Goal: Download file/media

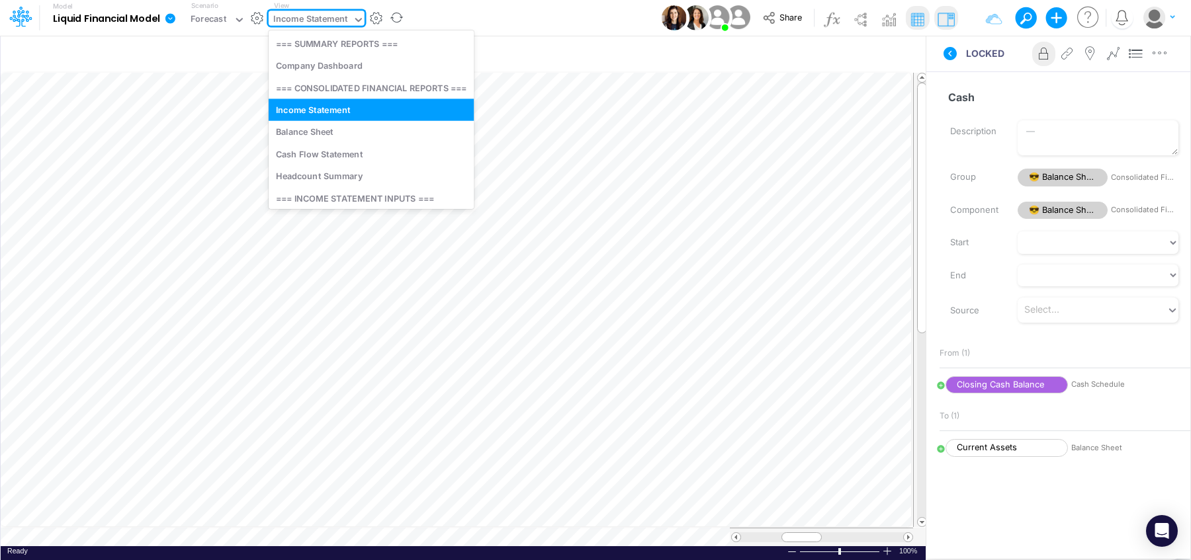
click at [281, 22] on div "Income Statement" at bounding box center [310, 20] width 74 height 15
click at [307, 136] on div "Balance Sheet" at bounding box center [371, 132] width 205 height 22
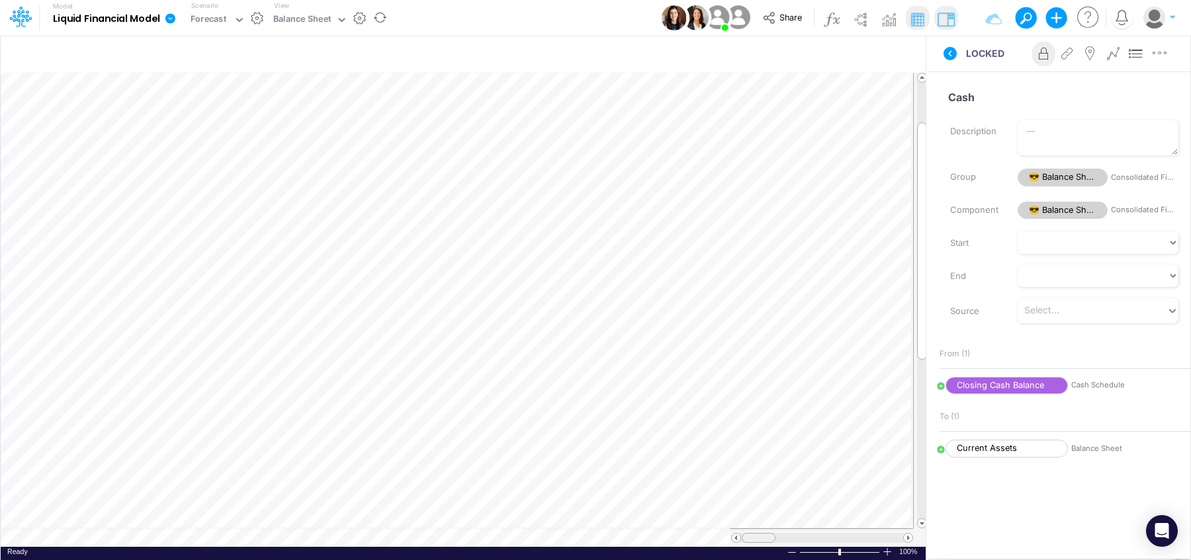
scroll to position [6, 0]
click at [794, 525] on table at bounding box center [464, 310] width 927 height 474
drag, startPoint x: 793, startPoint y: 535, endPoint x: 775, endPoint y: 533, distance: 17.3
click at [775, 534] on div at bounding box center [771, 538] width 34 height 10
click at [783, 24] on button "Share" at bounding box center [783, 18] width 55 height 21
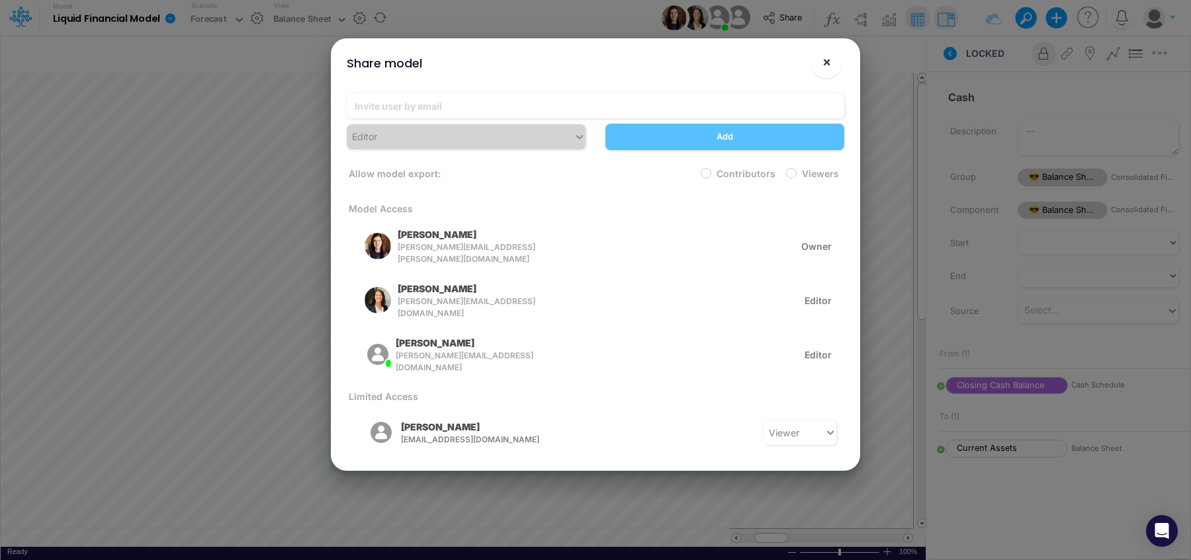
click at [826, 66] on span "×" at bounding box center [826, 62] width 9 height 16
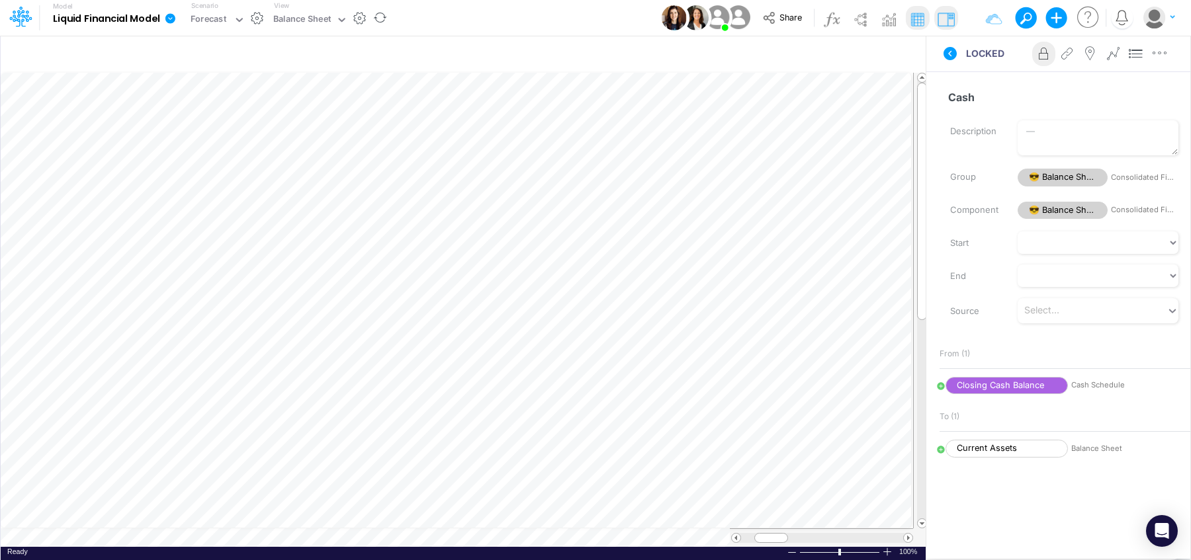
click at [169, 19] on icon at bounding box center [170, 18] width 10 height 10
click at [199, 113] on button "Export" at bounding box center [237, 116] width 142 height 22
click at [329, 128] on button "Excel" at bounding box center [379, 123] width 142 height 21
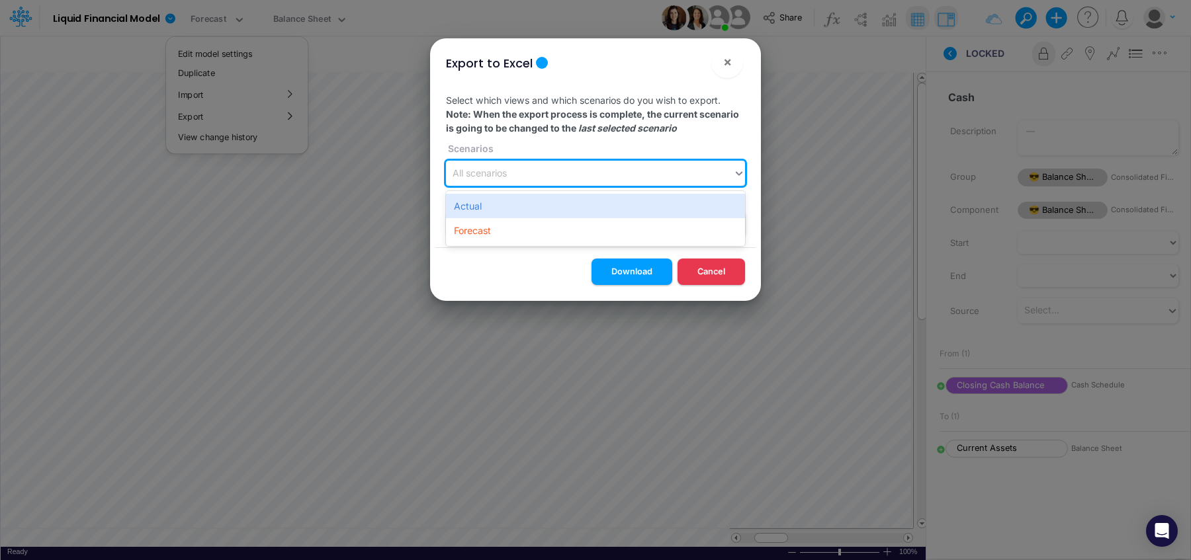
click at [639, 183] on div "All scenarios" at bounding box center [589, 174] width 287 height 22
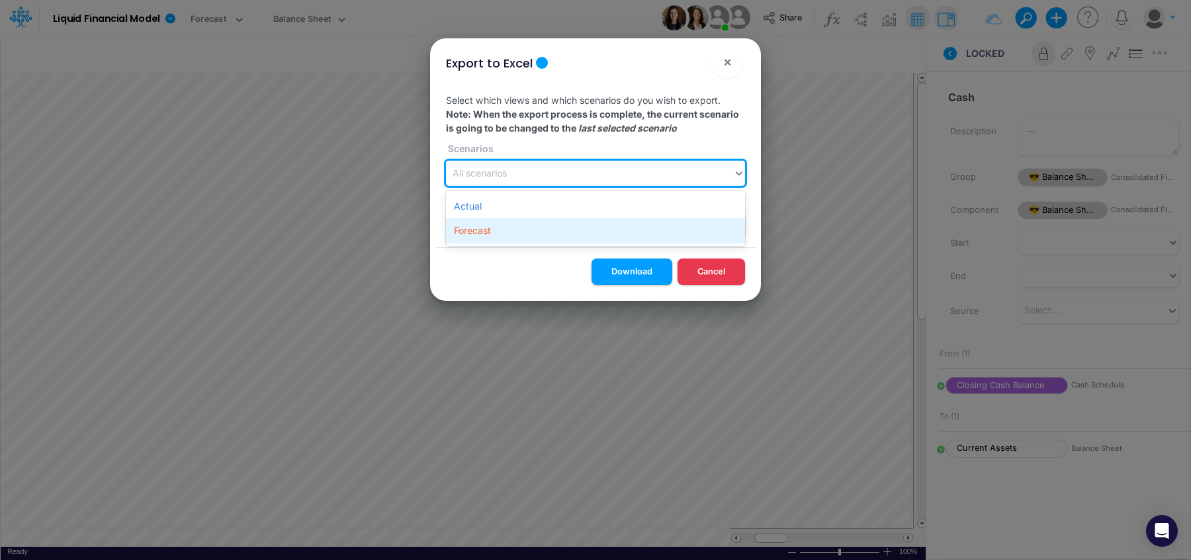
click at [586, 234] on div "Forecast" at bounding box center [595, 230] width 299 height 24
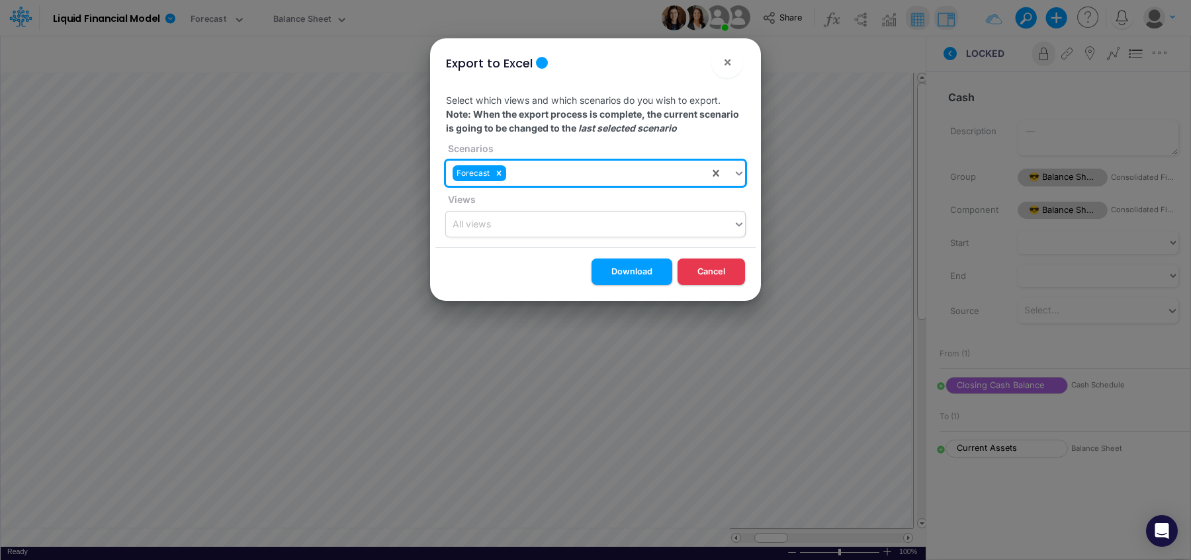
click at [585, 228] on div "All views" at bounding box center [589, 225] width 287 height 22
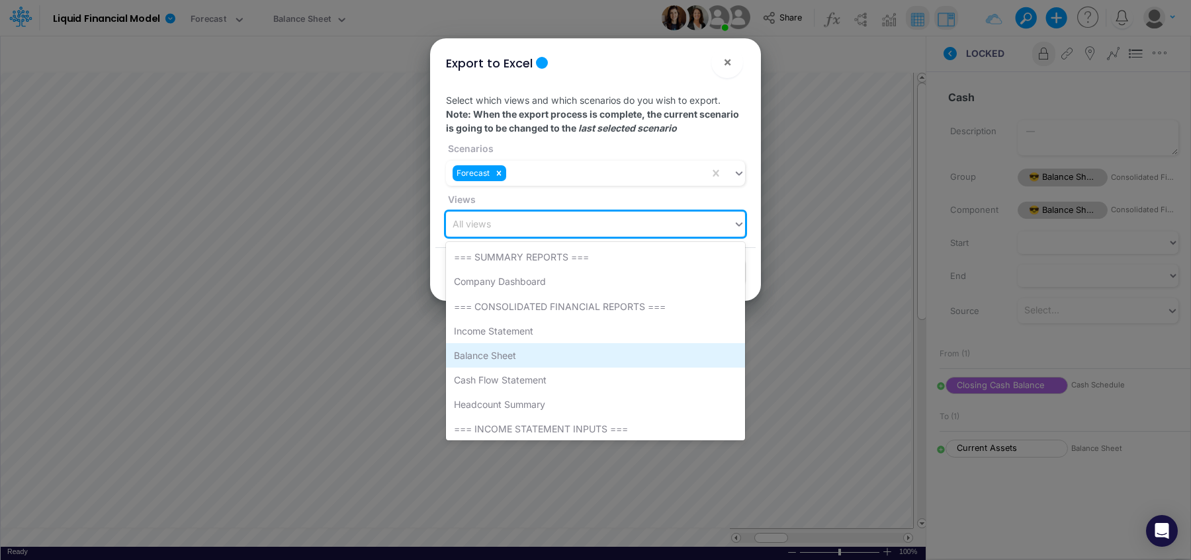
click at [521, 359] on div "Balance Sheet" at bounding box center [595, 355] width 299 height 24
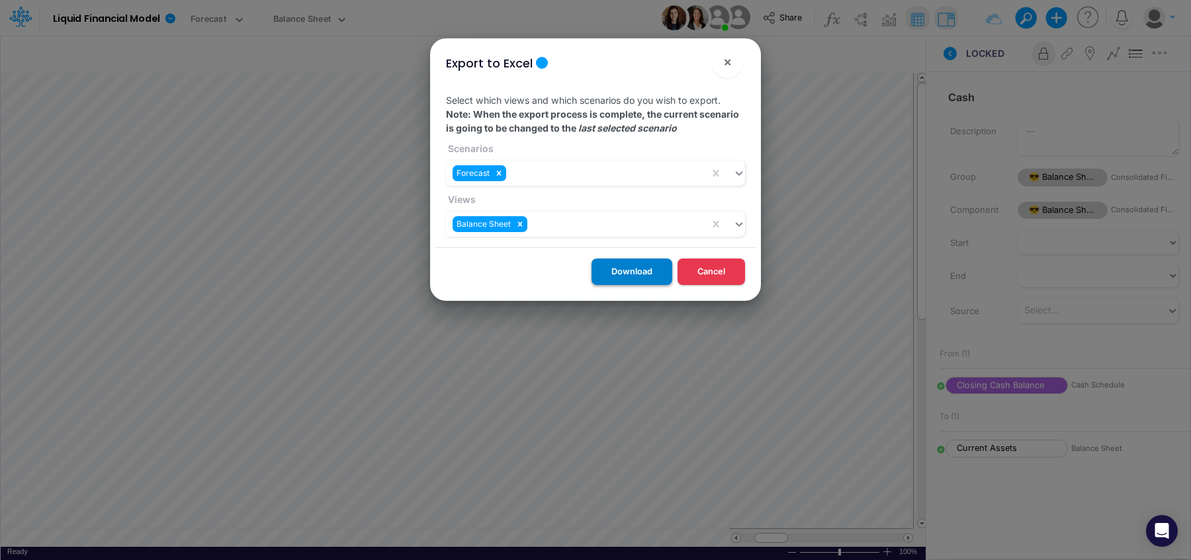
click at [647, 267] on button "Download" at bounding box center [631, 272] width 81 height 26
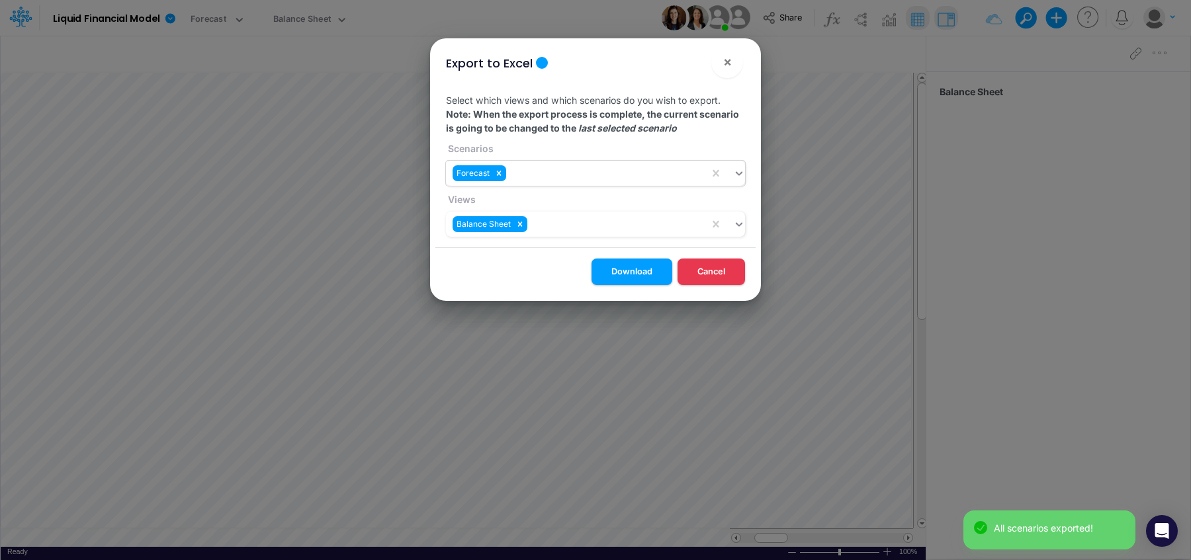
click at [634, 182] on div "Forecast" at bounding box center [577, 174] width 263 height 22
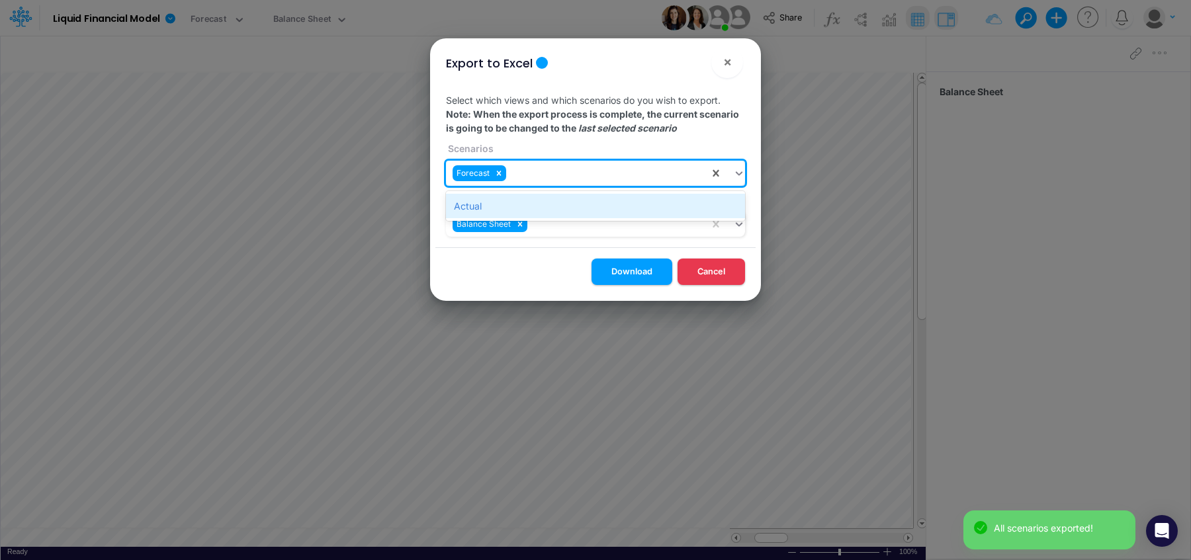
click at [630, 203] on div "Actual" at bounding box center [595, 206] width 299 height 24
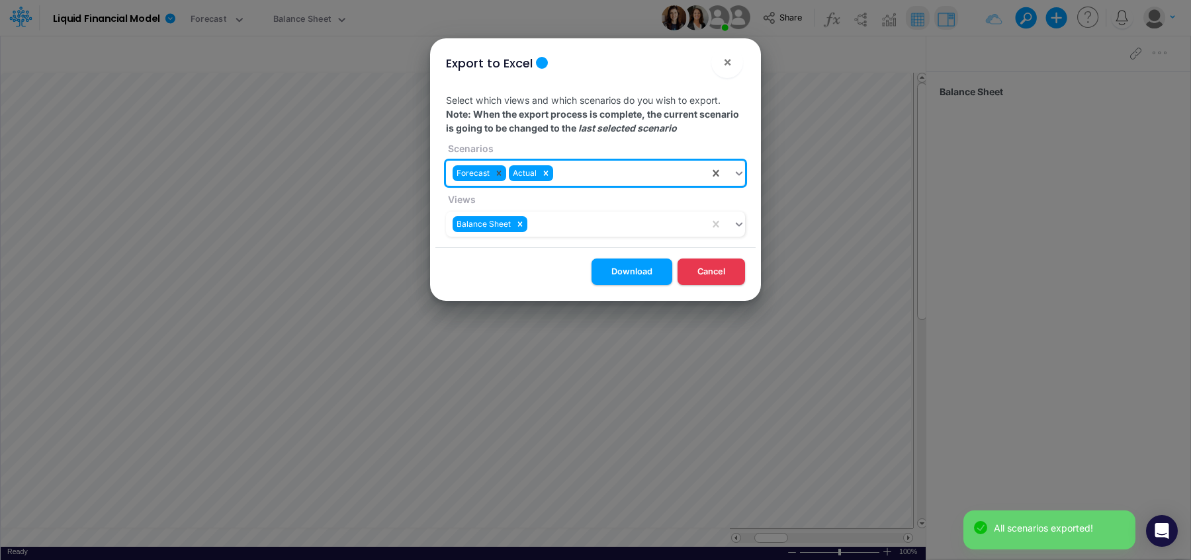
click at [494, 173] on icon at bounding box center [498, 173] width 9 height 9
click at [636, 272] on button "Download" at bounding box center [631, 272] width 81 height 26
